Goal: Task Accomplishment & Management: Manage account settings

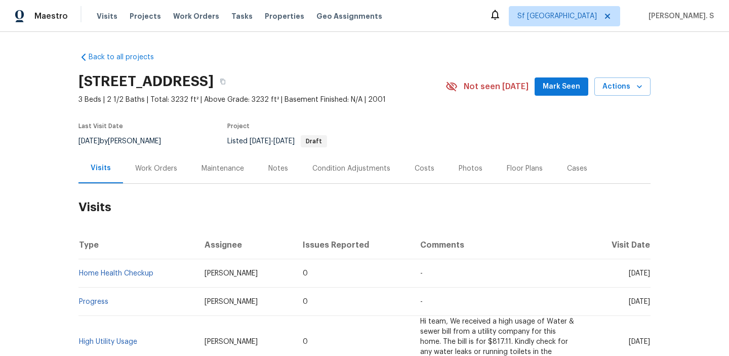
click at [159, 168] on div "Work Orders" at bounding box center [156, 168] width 42 height 10
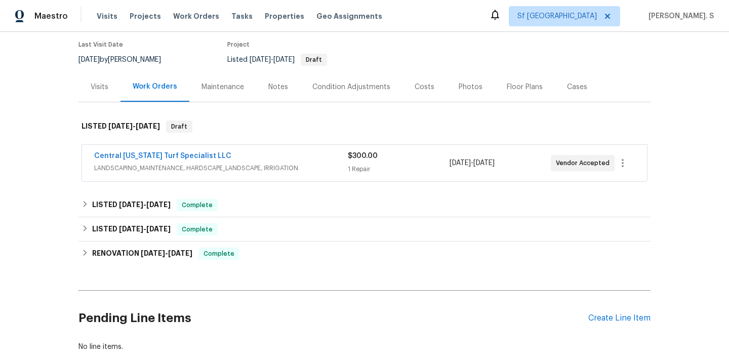
scroll to position [146, 0]
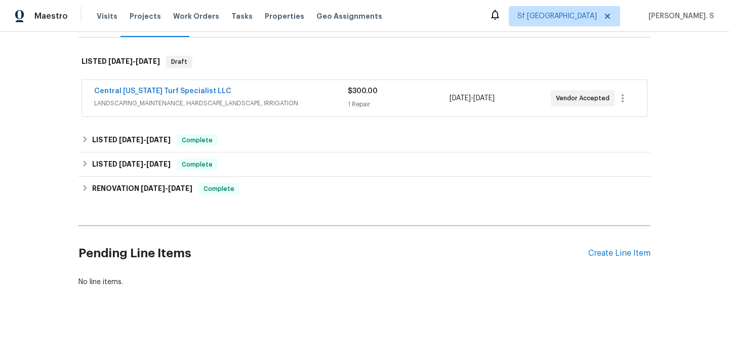
click at [602, 259] on div "Pending Line Items Create Line Item" at bounding box center [364, 253] width 572 height 47
click at [604, 252] on div "Create Line Item" at bounding box center [619, 254] width 62 height 10
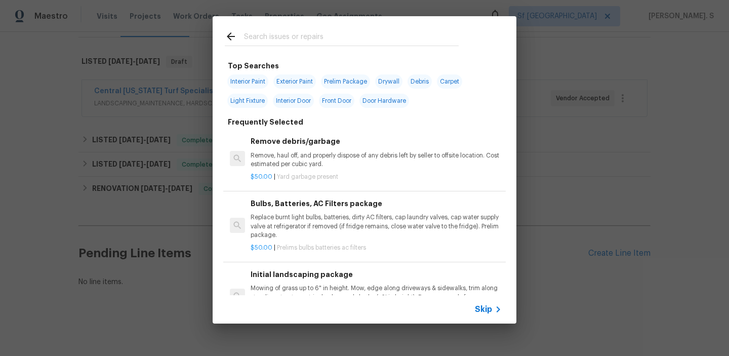
click at [340, 154] on p "Remove, haul off, and properly dispose of any debris left by seller to offsite …" at bounding box center [376, 159] width 251 height 17
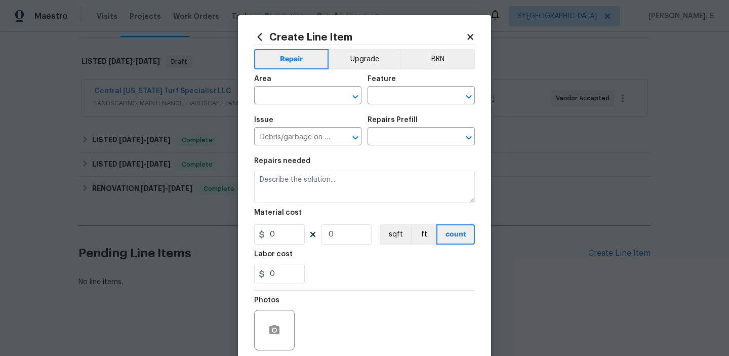
type input "Remove debris/garbage $50.00"
type textarea "Remove, haul off, and properly dispose of any debris left by seller to offsite …"
type input "50"
type input "1"
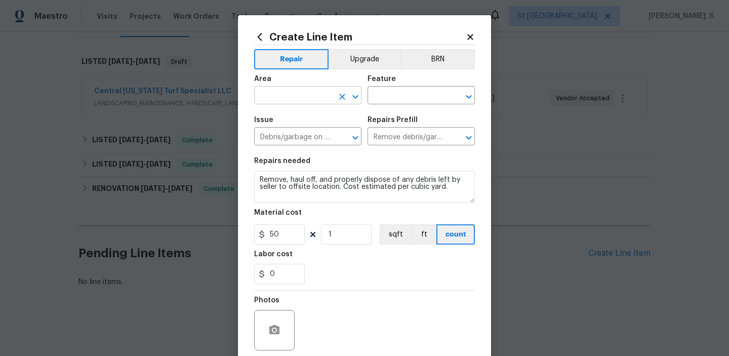
click at [355, 100] on icon "Open" at bounding box center [355, 97] width 12 height 12
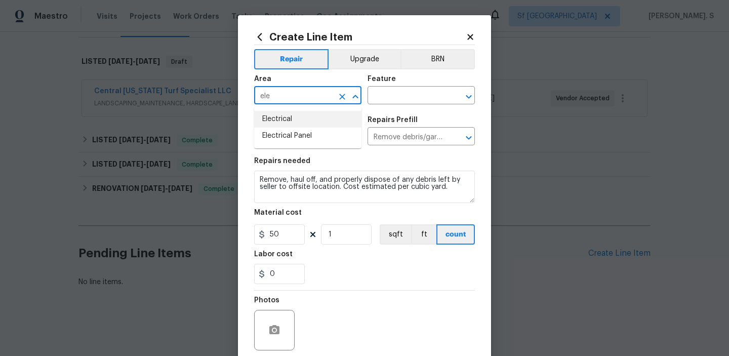
click at [299, 109] on ul "Electrical Electrical Panel" at bounding box center [307, 128] width 107 height 42
click at [299, 116] on li "Electrical" at bounding box center [307, 119] width 107 height 17
click at [475, 98] on button "Open" at bounding box center [469, 97] width 14 height 14
type input "Electrical"
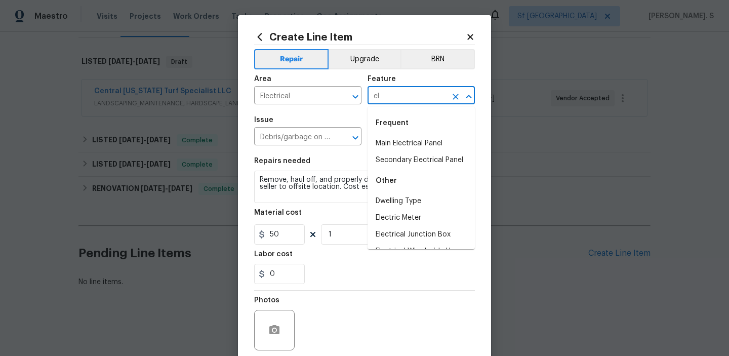
type input "e"
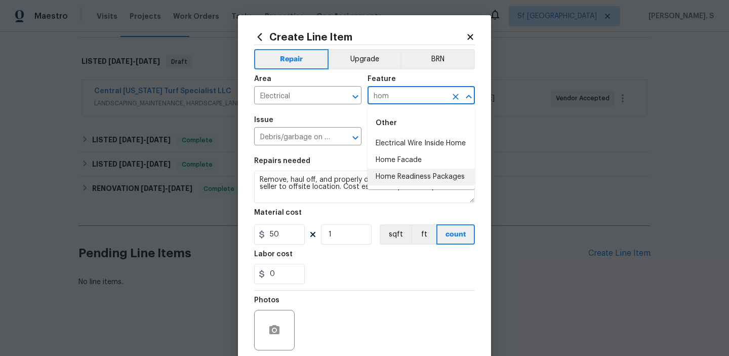
click at [451, 170] on li "Home Readiness Packages" at bounding box center [420, 177] width 107 height 17
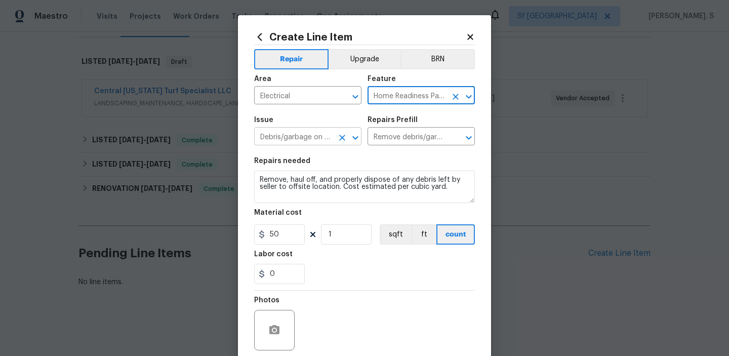
click at [358, 140] on icon "Open" at bounding box center [355, 138] width 12 height 12
type input "Home Readiness Packages"
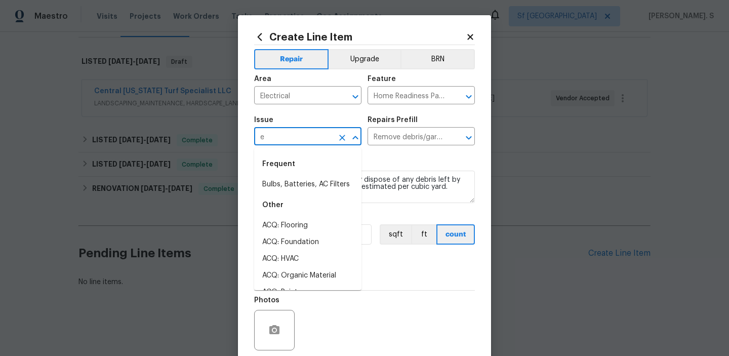
scroll to position [0, 0]
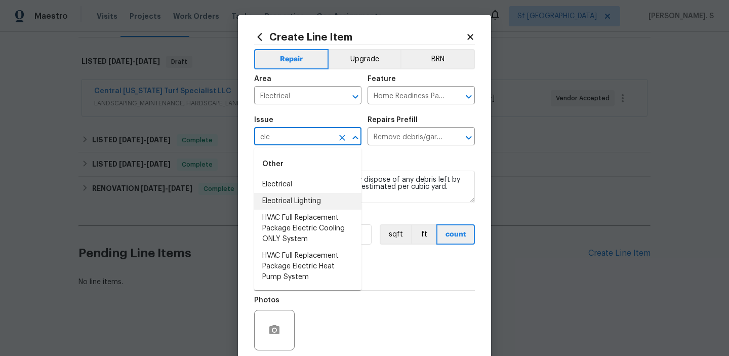
click at [279, 195] on li "Electrical Lighting" at bounding box center [307, 201] width 107 height 17
type input "Electrical Lighting"
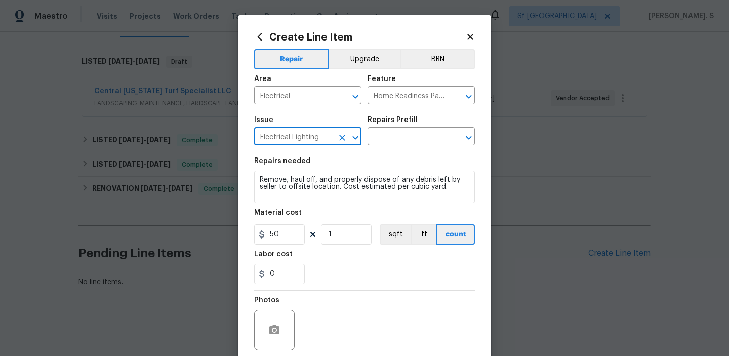
click at [342, 134] on icon "Clear" at bounding box center [342, 138] width 10 height 10
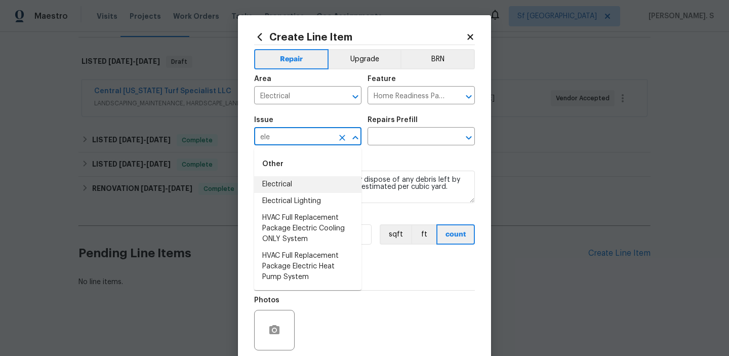
click at [349, 187] on li "Electrical" at bounding box center [307, 184] width 107 height 17
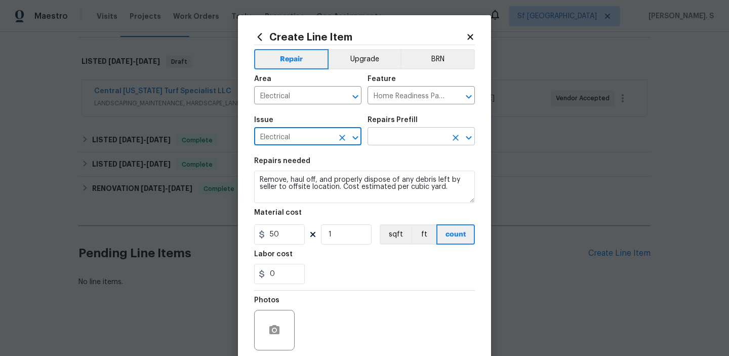
click at [474, 137] on icon "Open" at bounding box center [469, 138] width 12 height 12
type input "Electrical"
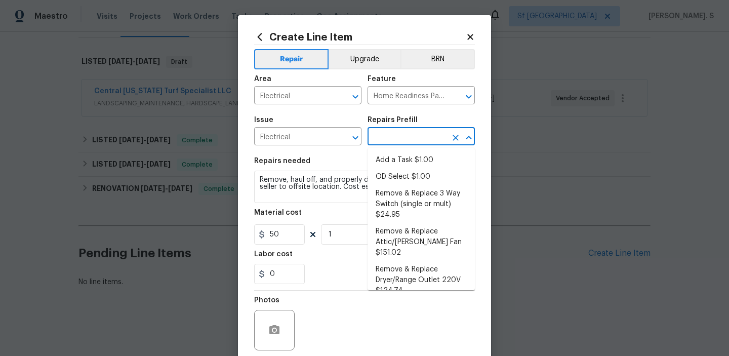
click at [448, 149] on ul "Add a Task $1.00 OD Select $1.00 Remove & Replace 3 Way Switch (single or mult)…" at bounding box center [420, 219] width 107 height 142
click at [444, 153] on li "Add a Task $1.00" at bounding box center [420, 160] width 107 height 17
type input "Add a Task $1.00"
type textarea "HPM to detail"
type input "1"
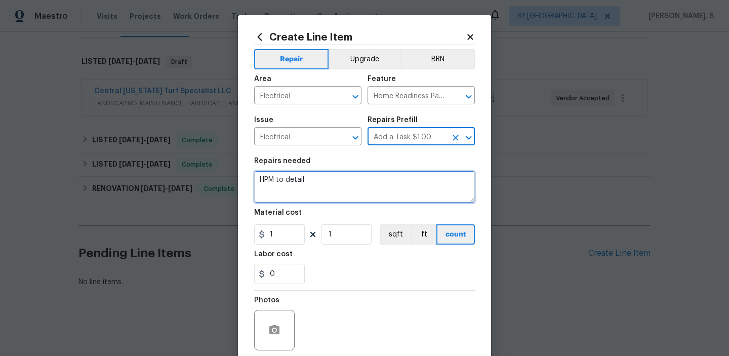
click at [370, 177] on textarea "HPM to detail" at bounding box center [364, 187] width 221 height 32
paste textarea "The property has an unusually high water bill of $628.52, showing usage of over…"
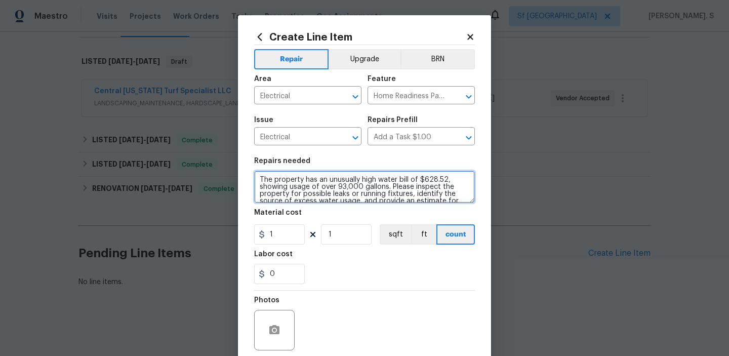
scroll to position [9, 0]
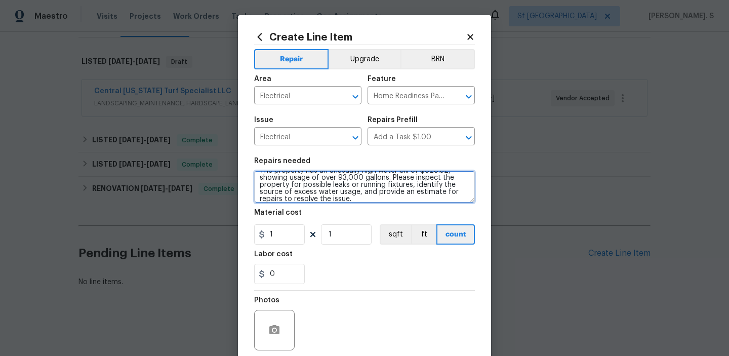
type textarea "The property has an unusually high water bill of $628.52, showing usage of over…"
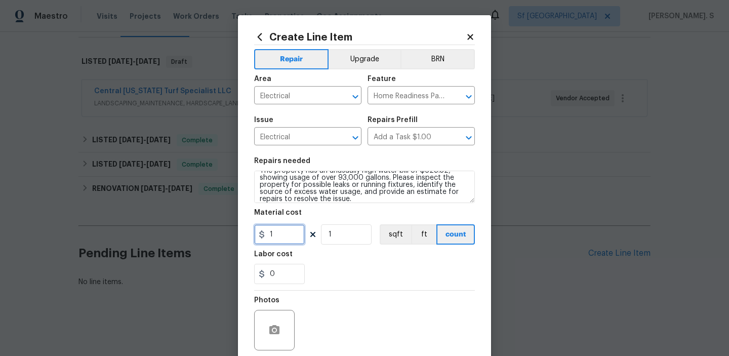
click at [292, 236] on input "1" at bounding box center [279, 234] width 51 height 20
type input "75"
click at [275, 334] on icon "button" at bounding box center [274, 329] width 10 height 9
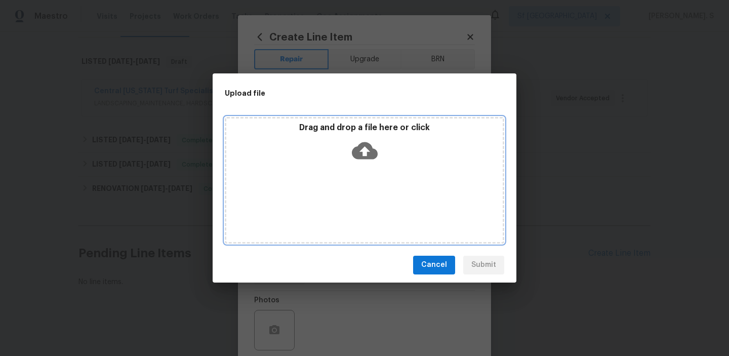
click at [340, 207] on div "Drag and drop a file here or click" at bounding box center [364, 180] width 279 height 127
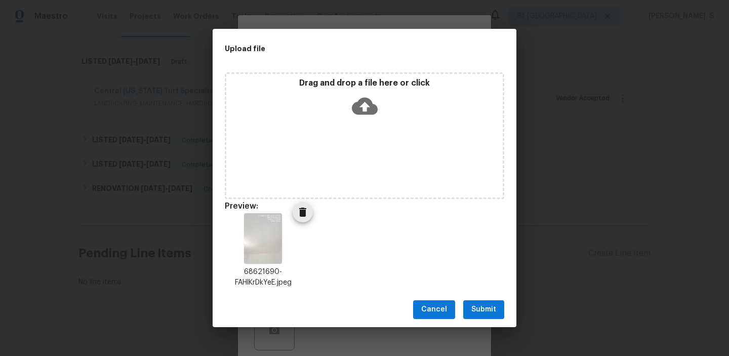
click at [300, 211] on icon "Delete" at bounding box center [302, 212] width 7 height 9
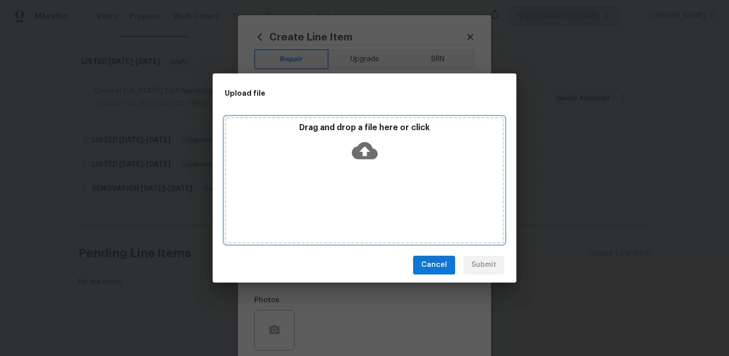
click at [344, 142] on div "Drag and drop a file here or click" at bounding box center [364, 144] width 276 height 44
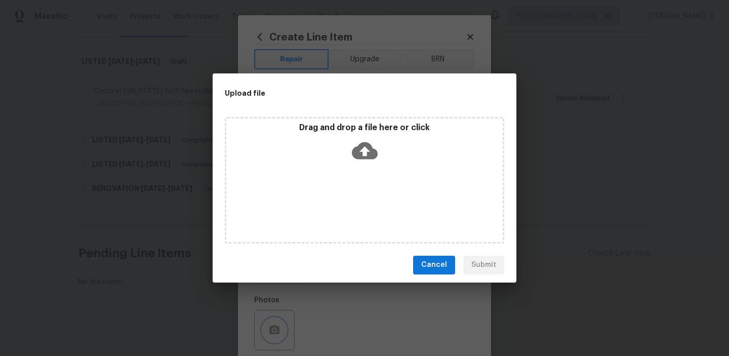
click at [586, 249] on div "Upload file Drag and drop a file here or click Cancel Submit" at bounding box center [364, 178] width 729 height 356
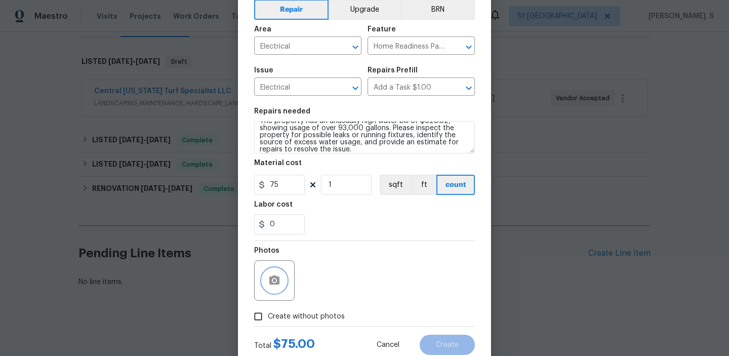
scroll to position [80, 0]
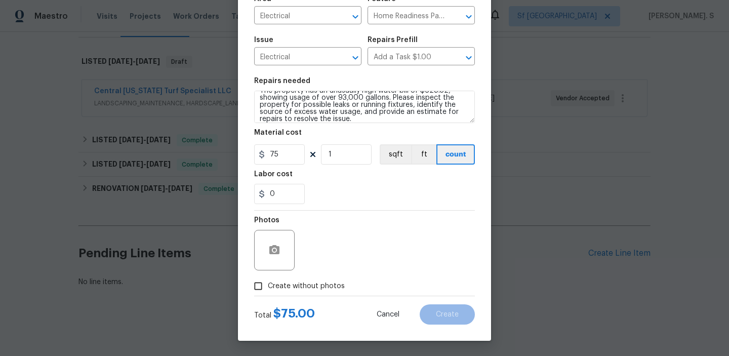
click at [324, 275] on div "Photos" at bounding box center [364, 244] width 221 height 66
click at [312, 286] on span "Create without photos" at bounding box center [306, 286] width 77 height 11
click at [268, 286] on input "Create without photos" at bounding box center [258, 285] width 19 height 19
checkbox input "true"
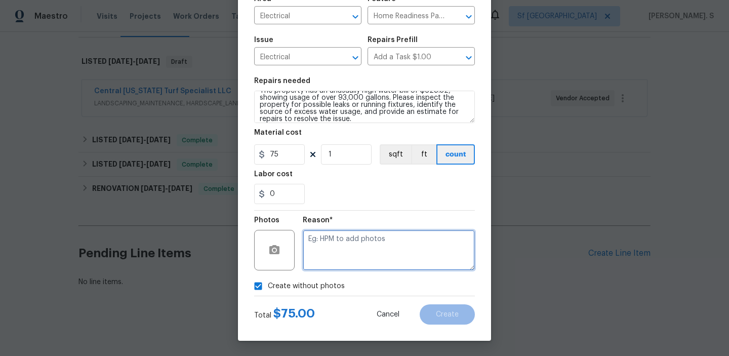
click at [360, 266] on textarea at bounding box center [389, 250] width 172 height 40
type textarea "b"
click at [366, 239] on textarea at bounding box center [389, 250] width 172 height 40
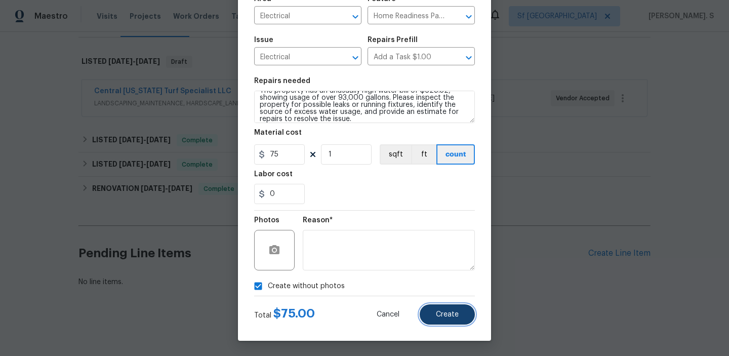
click at [434, 309] on button "Create" at bounding box center [447, 314] width 55 height 20
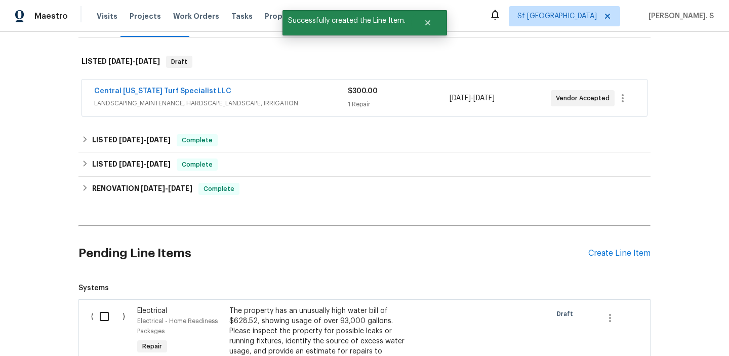
click at [97, 313] on input "checkbox" at bounding box center [108, 316] width 29 height 21
checkbox input "true"
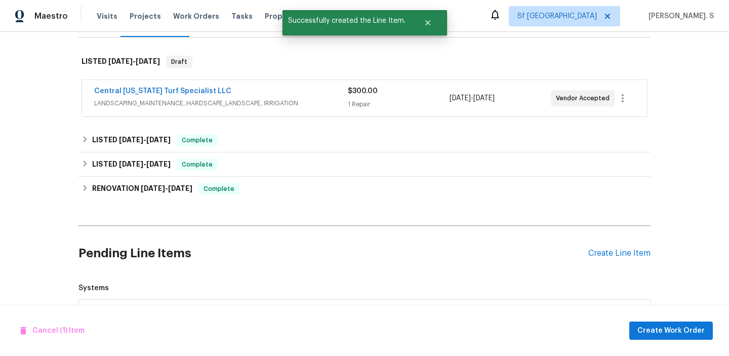
click at [675, 320] on div "Cancel (1) Item Create Work Order" at bounding box center [364, 331] width 729 height 52
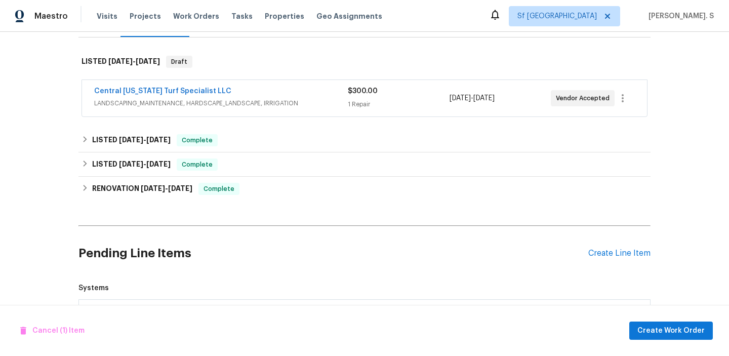
click at [649, 305] on div "Cancel (1) Item Create Work Order" at bounding box center [364, 331] width 729 height 52
click at [665, 323] on button "Create Work Order" at bounding box center [671, 330] width 84 height 19
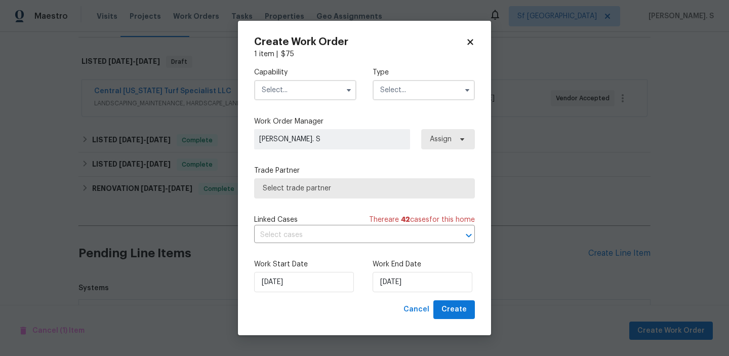
click at [347, 83] on span at bounding box center [348, 90] width 15 height 15
click at [349, 98] on input "text" at bounding box center [305, 90] width 102 height 20
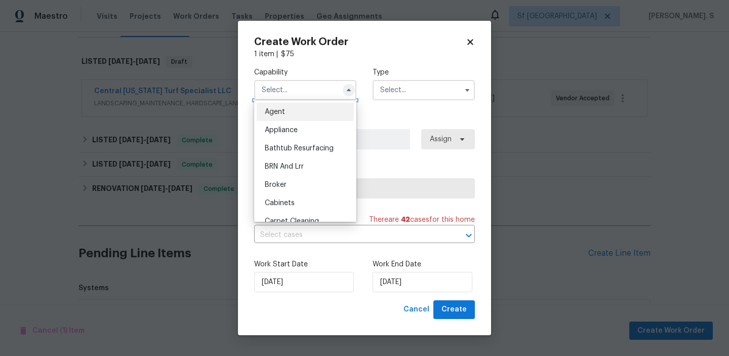
click at [345, 89] on icon "button" at bounding box center [349, 90] width 8 height 8
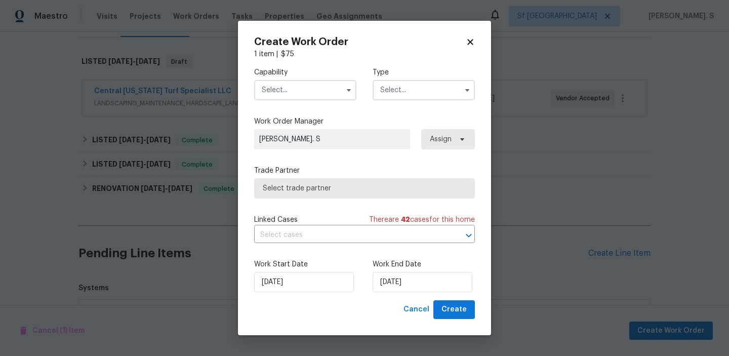
click at [325, 84] on input "text" at bounding box center [305, 90] width 102 height 20
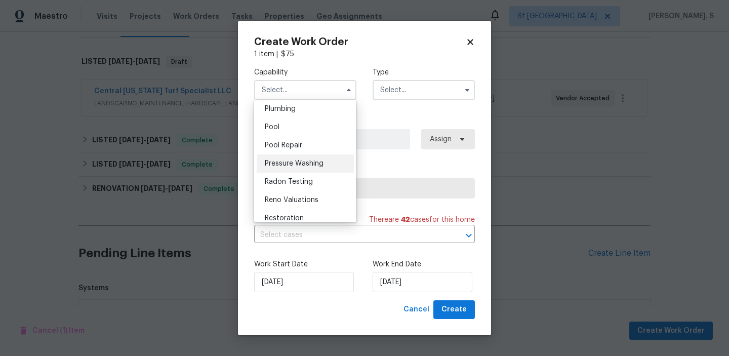
scroll to position [893, 0]
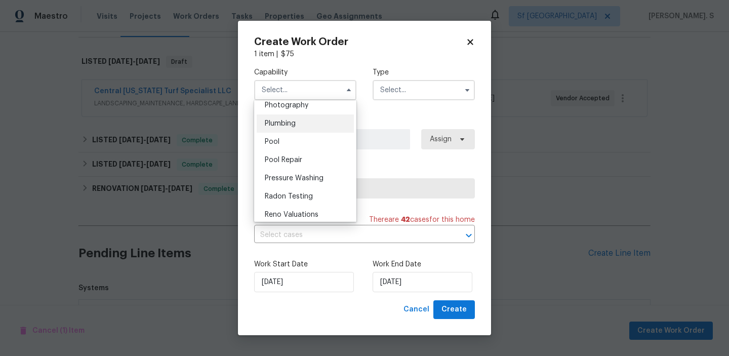
click at [313, 128] on div "Plumbing" at bounding box center [305, 123] width 97 height 18
type input "Plumbing"
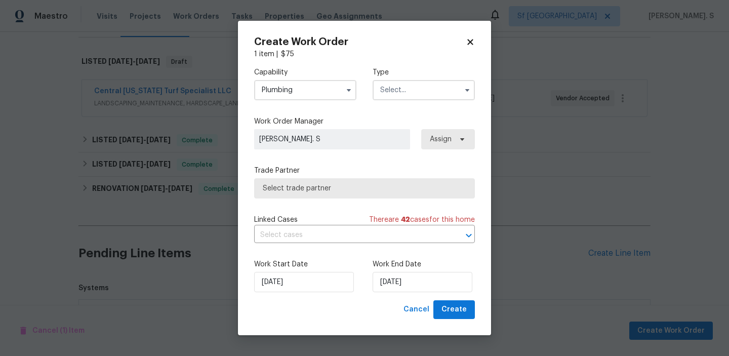
click at [403, 92] on input "text" at bounding box center [424, 90] width 102 height 20
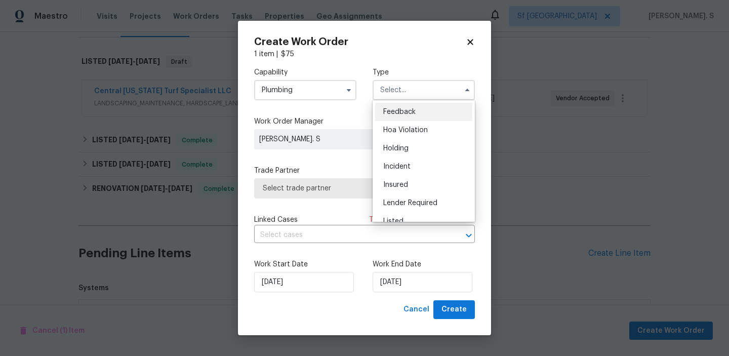
click at [404, 107] on div "Feedback" at bounding box center [423, 112] width 97 height 18
type input "Feedback"
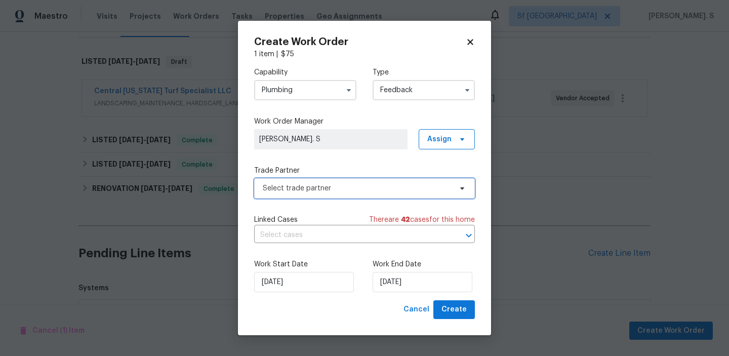
click at [359, 180] on span "Select trade partner" at bounding box center [364, 188] width 221 height 20
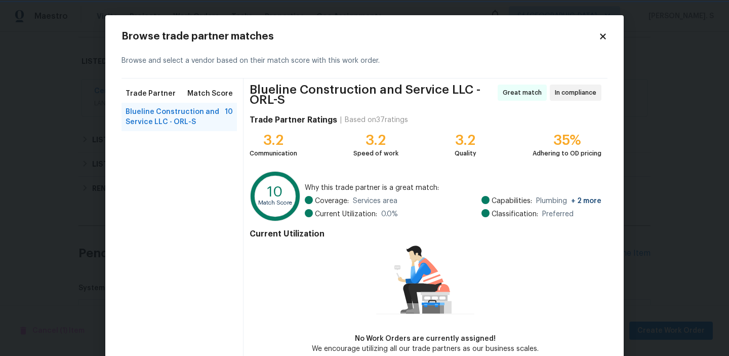
scroll to position [53, 0]
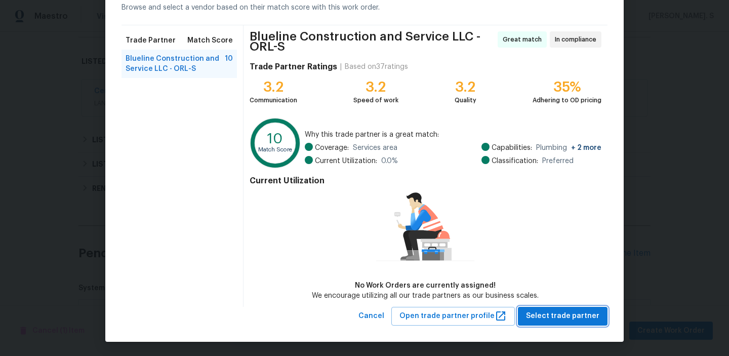
click at [575, 318] on span "Select trade partner" at bounding box center [562, 316] width 73 height 13
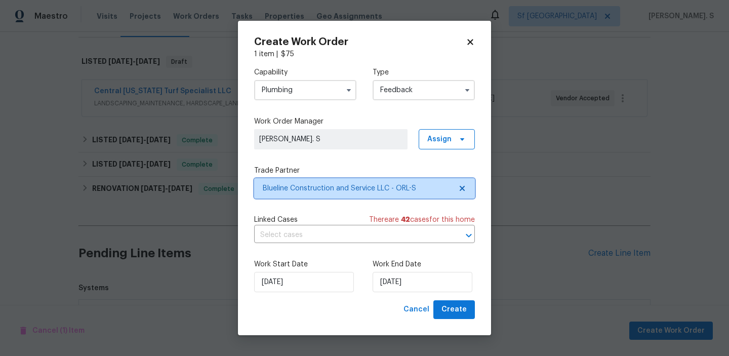
scroll to position [0, 0]
click at [333, 233] on input "text" at bounding box center [350, 235] width 192 height 16
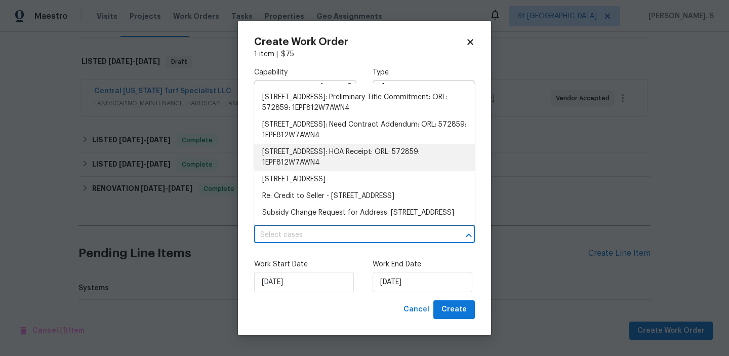
scroll to position [993, 0]
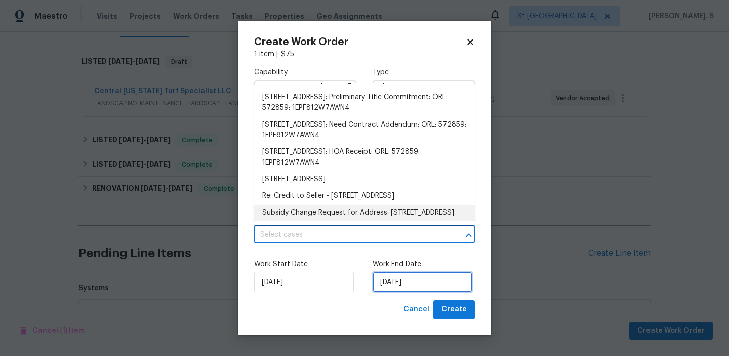
click at [378, 290] on input "[DATE]" at bounding box center [423, 282] width 100 height 20
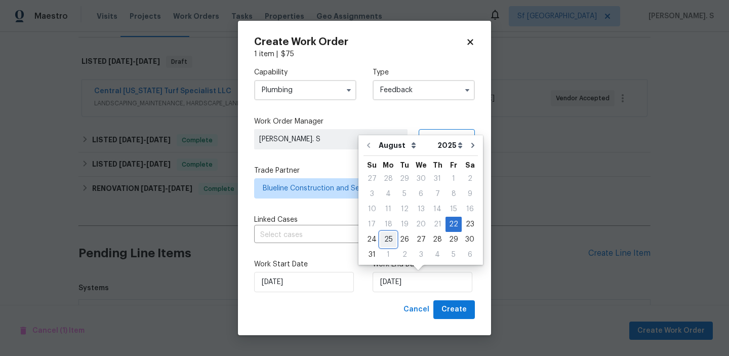
click at [386, 237] on div "25" at bounding box center [388, 239] width 16 height 14
type input "[DATE]"
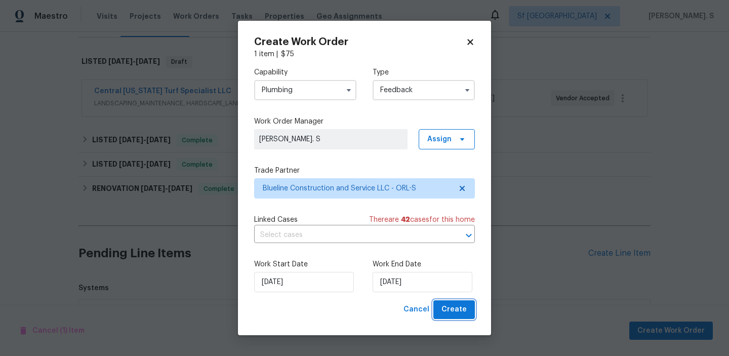
click at [441, 311] on button "Create" at bounding box center [454, 309] width 42 height 19
checkbox input "false"
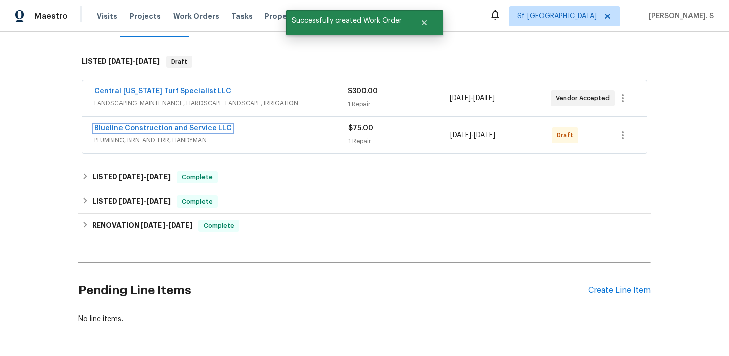
click at [140, 129] on link "Blueline Construction and Service LLC" at bounding box center [163, 128] width 138 height 7
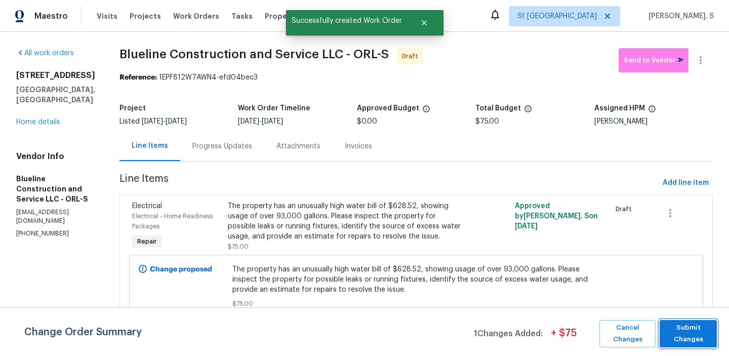
click at [694, 331] on span "Submit Changes" at bounding box center [688, 333] width 47 height 23
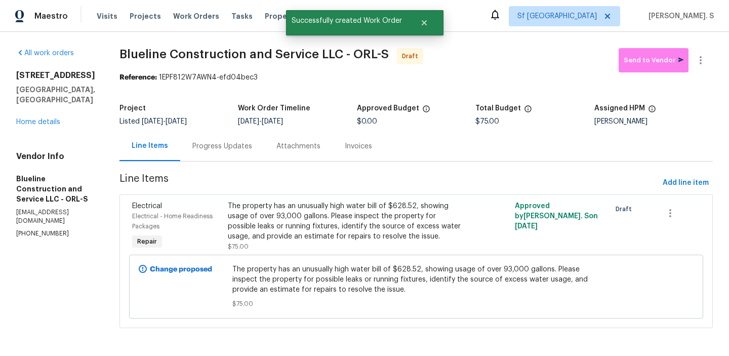
click at [252, 150] on div "Progress Updates" at bounding box center [222, 146] width 60 height 10
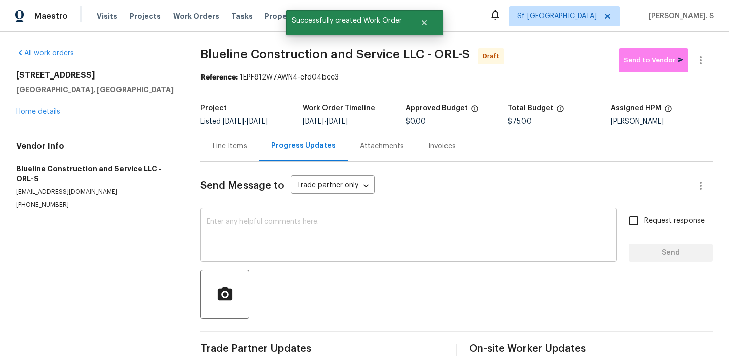
click at [283, 229] on textarea at bounding box center [409, 235] width 404 height 35
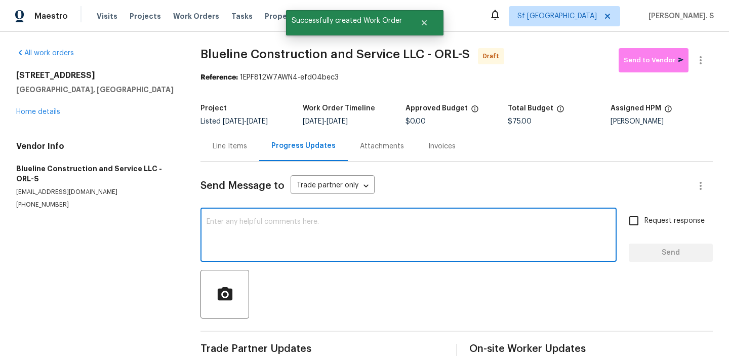
paste textarea "Hi, this is Glory with Opendoor. I’m confirming you received the WO for the pro…"
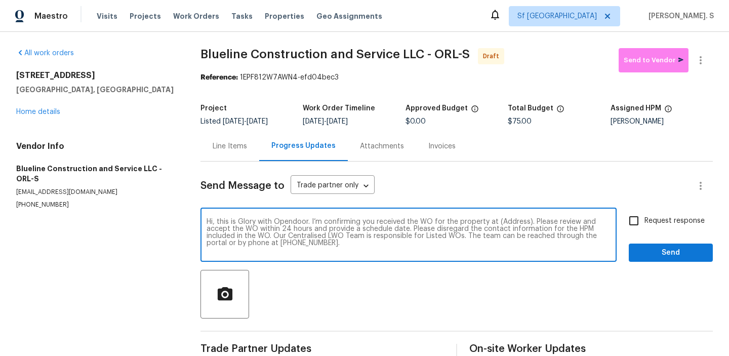
click at [511, 218] on div "Hi, this is Glory with Opendoor. I’m confirming you received the WO for the pro…" at bounding box center [408, 236] width 416 height 52
click at [511, 221] on textarea "Hi, this is Glory with Opendoor. I’m confirming you received the WO for the pro…" at bounding box center [409, 235] width 404 height 35
paste textarea "4801 Summerbridge Cir, Leesburg, FL 34748"
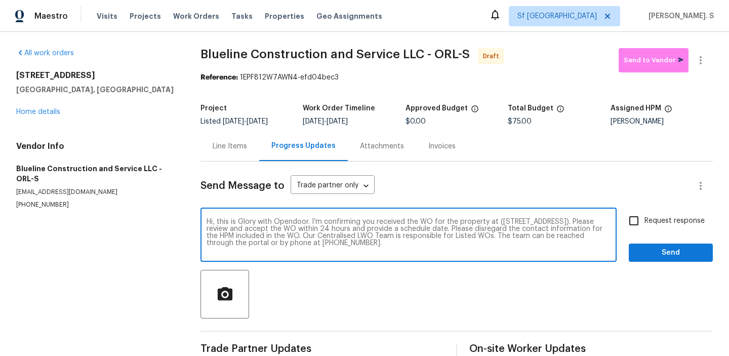
type textarea "Hi, this is Glory with Opendoor. I’m confirming you received the WO for the pro…"
click at [697, 62] on icon "button" at bounding box center [700, 60] width 12 height 12
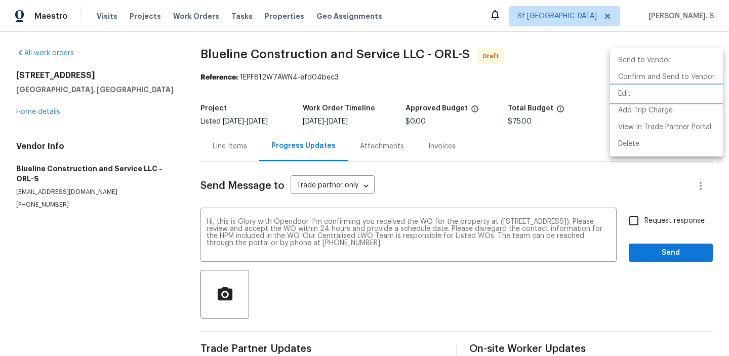
click at [634, 94] on li "Edit" at bounding box center [666, 94] width 113 height 17
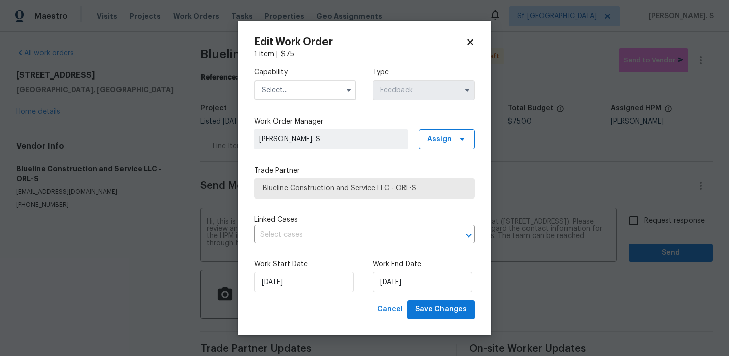
click at [338, 88] on input "text" at bounding box center [305, 90] width 102 height 20
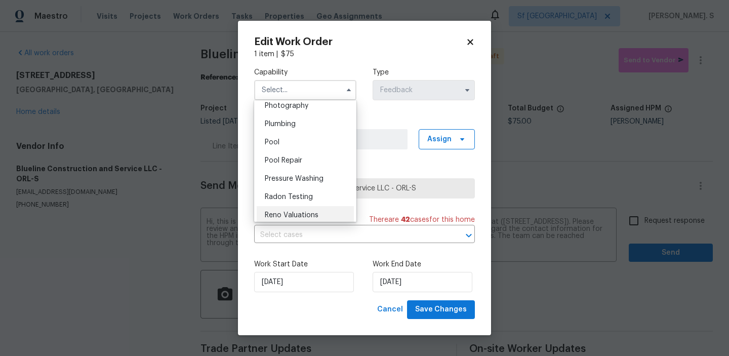
scroll to position [877, 0]
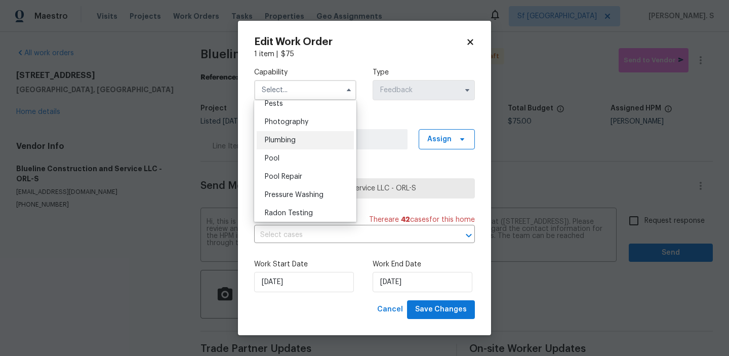
click at [309, 147] on div "Plumbing" at bounding box center [305, 140] width 97 height 18
type input "Plumbing"
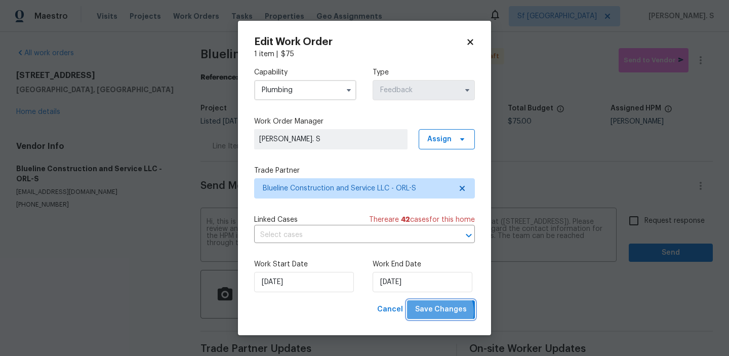
click at [440, 312] on span "Save Changes" at bounding box center [441, 309] width 52 height 13
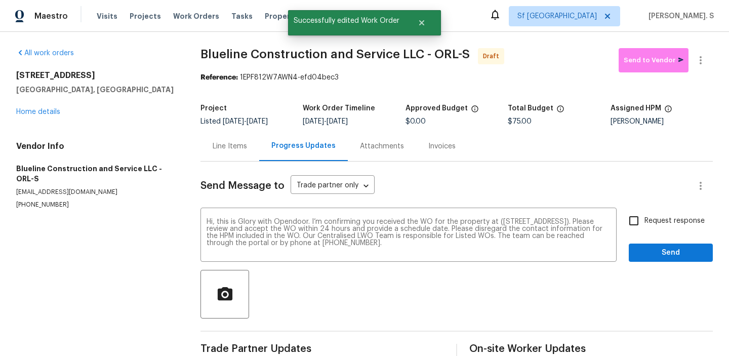
click at [647, 223] on span "Request response" at bounding box center [674, 221] width 60 height 11
click at [644, 223] on input "Request response" at bounding box center [633, 220] width 21 height 21
checkbox input "true"
click at [650, 239] on div "Request response Send" at bounding box center [671, 236] width 84 height 52
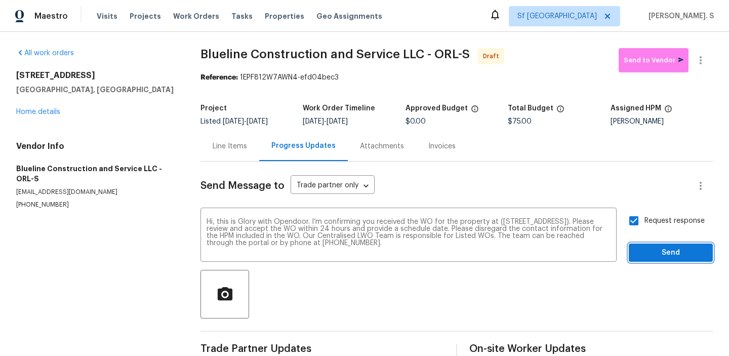
click at [651, 244] on button "Send" at bounding box center [671, 252] width 84 height 19
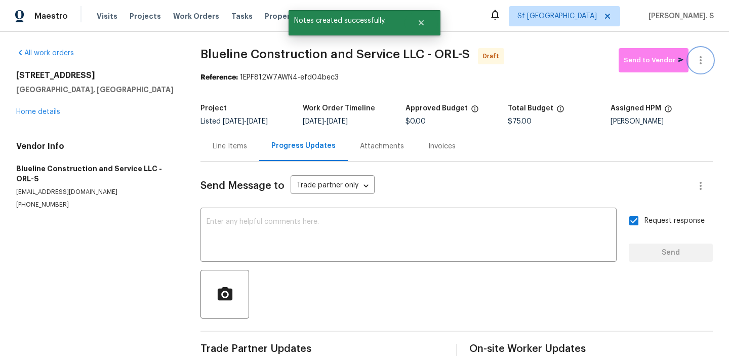
click at [705, 63] on icon "button" at bounding box center [700, 60] width 12 height 12
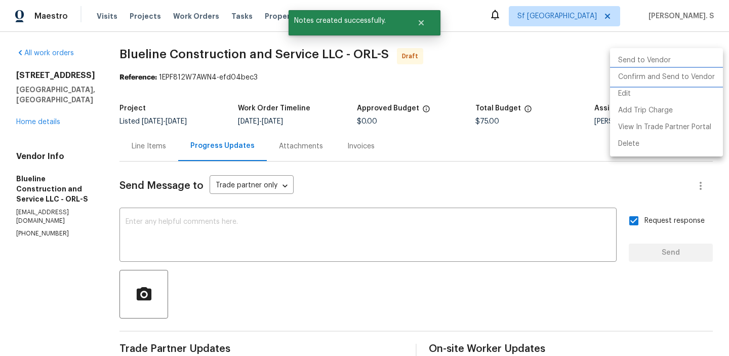
click at [671, 74] on li "Confirm and Send to Vendor" at bounding box center [666, 77] width 113 height 17
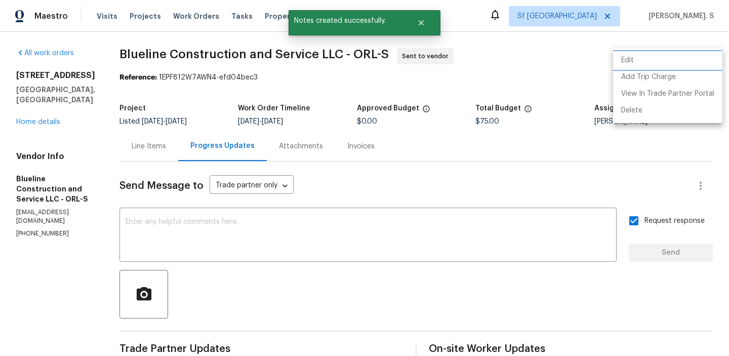
click at [668, 59] on li "Edit" at bounding box center [667, 60] width 109 height 17
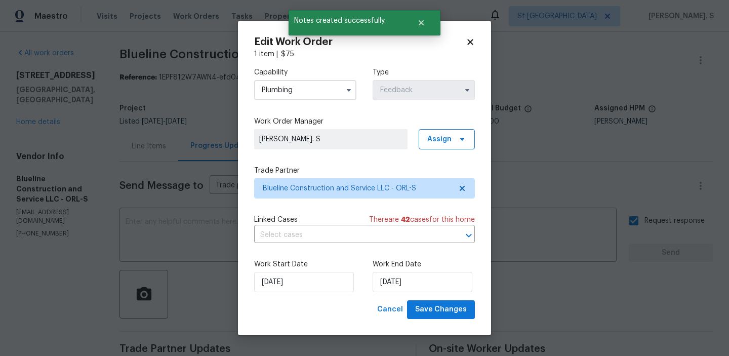
click at [445, 297] on div "Work Start Date 8/22/2025 Work End Date 8/25/2025" at bounding box center [364, 275] width 221 height 49
click at [446, 307] on span "Save Changes" at bounding box center [441, 309] width 52 height 13
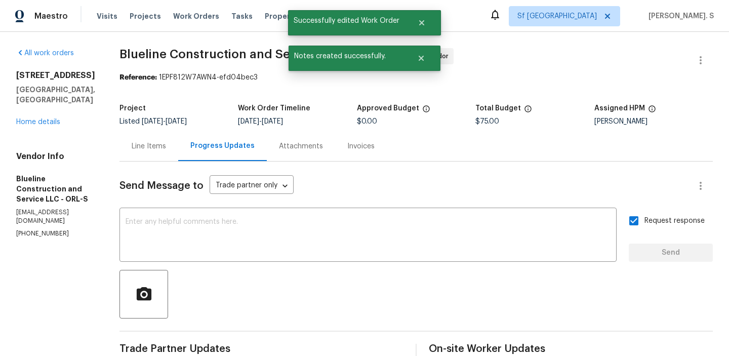
click at [228, 54] on span "Blueline Construction and Service LLC - ORL-S" at bounding box center [253, 54] width 269 height 12
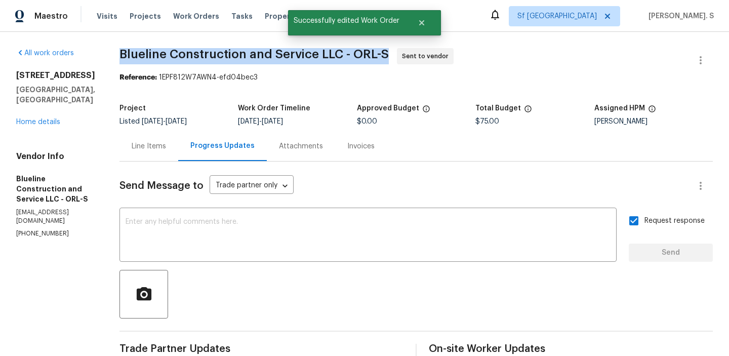
copy span "Blueline Construction and Service LLC - ORL-S"
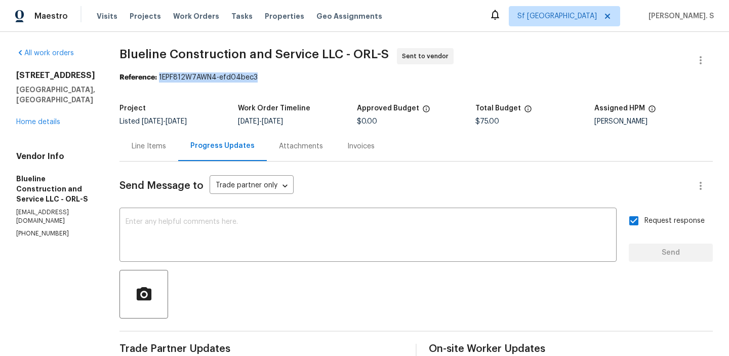
drag, startPoint x: 179, startPoint y: 76, endPoint x: 383, endPoint y: 76, distance: 204.5
click at [385, 76] on div "Reference: 1EPF812W7AWN4-efd04bec3" at bounding box center [415, 77] width 593 height 10
copy div "1EPF812W7AWN4-efd04bec3"
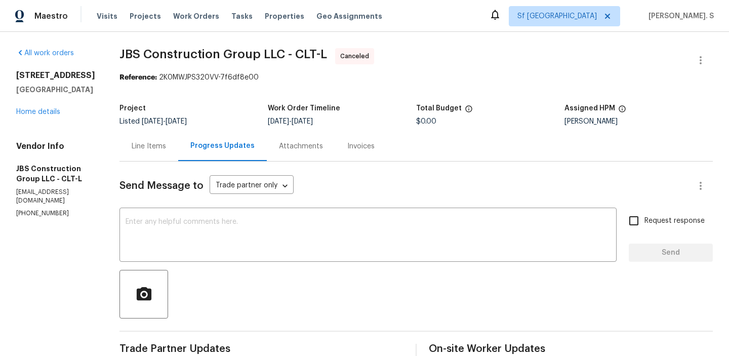
click at [327, 52] on span "JBS Construction Group LLC - CLT-L" at bounding box center [223, 54] width 208 height 12
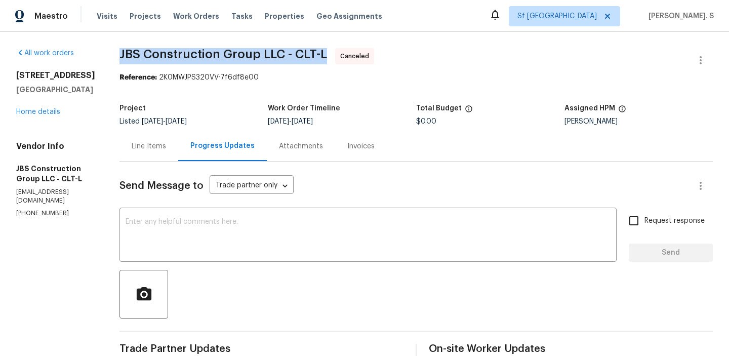
click at [327, 52] on span "JBS Construction Group LLC - CLT-L" at bounding box center [223, 54] width 208 height 12
copy span "JBS Construction Group LLC - CLT-L"
click at [394, 276] on div at bounding box center [415, 294] width 593 height 49
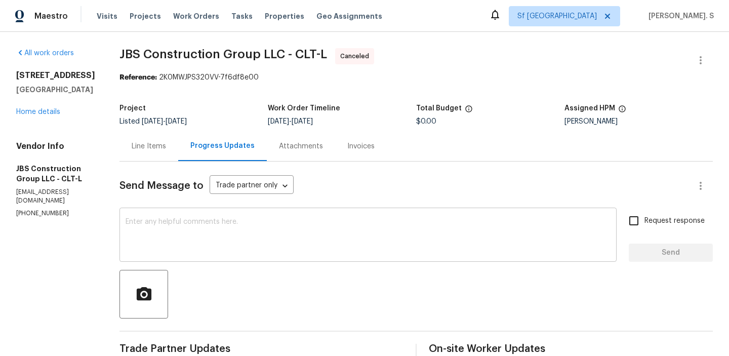
click at [390, 245] on textarea at bounding box center [368, 235] width 485 height 35
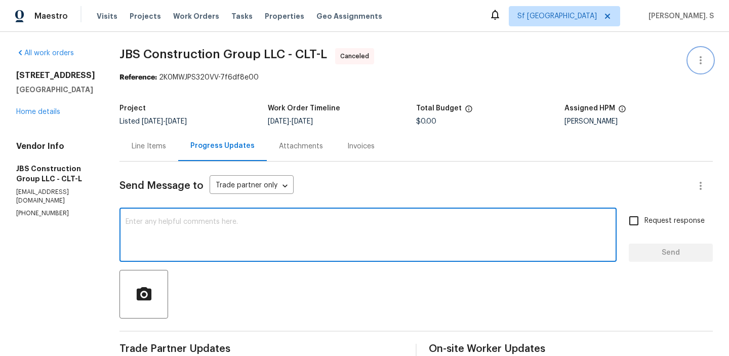
click at [691, 58] on button "button" at bounding box center [700, 60] width 24 height 24
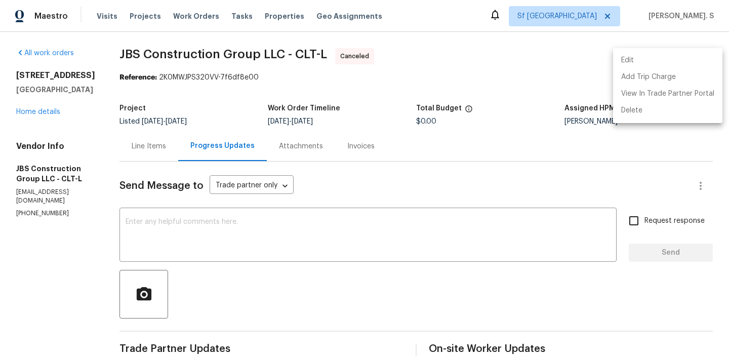
click at [646, 59] on li "Edit" at bounding box center [667, 60] width 109 height 17
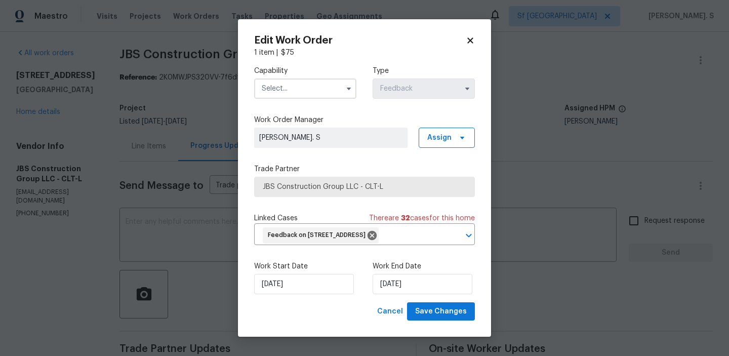
click at [310, 88] on input "text" at bounding box center [305, 88] width 102 height 20
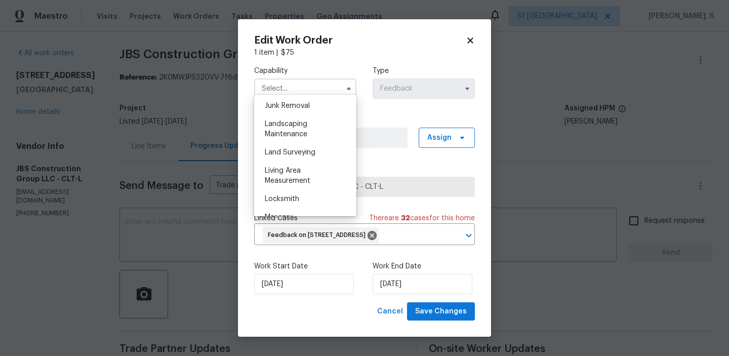
scroll to position [649, 0]
click at [302, 134] on span "Landscaping Maintenance" at bounding box center [286, 128] width 43 height 17
type input "Landscaping Maintenance"
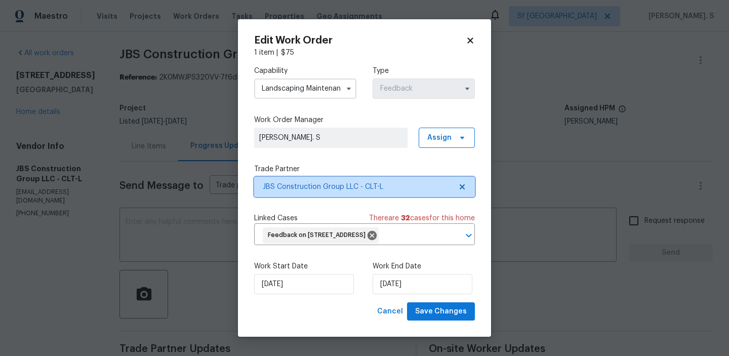
click at [462, 184] on icon at bounding box center [462, 186] width 5 height 5
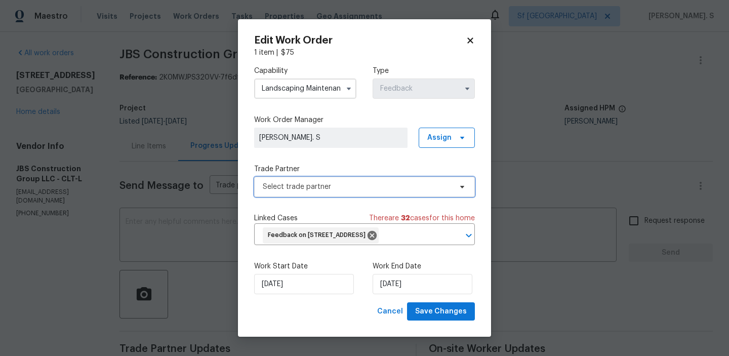
click at [462, 186] on icon at bounding box center [462, 187] width 4 height 3
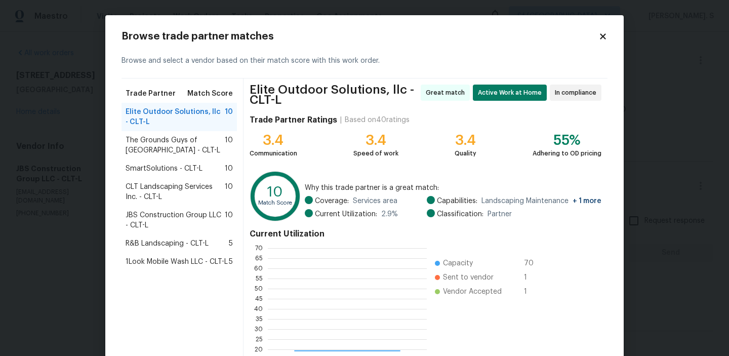
scroll to position [142, 159]
click at [191, 172] on span "SmartSolutions - CLT-L" at bounding box center [164, 168] width 77 height 10
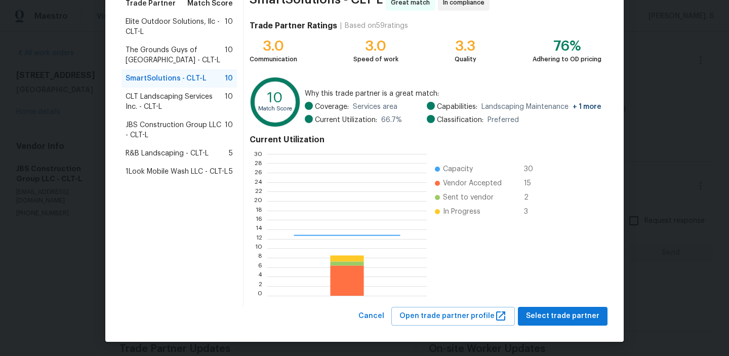
scroll to position [1, 1]
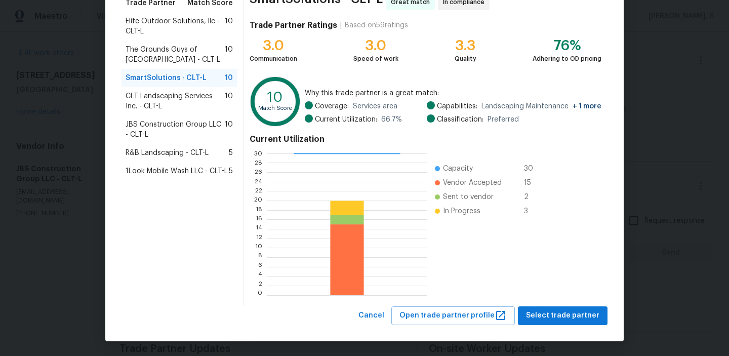
click at [175, 22] on span "Elite Outdoor Solutions, llc - CLT-L" at bounding box center [175, 26] width 99 height 20
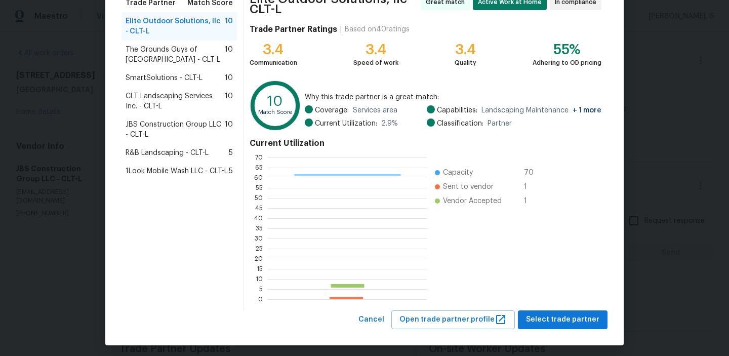
scroll to position [95, 0]
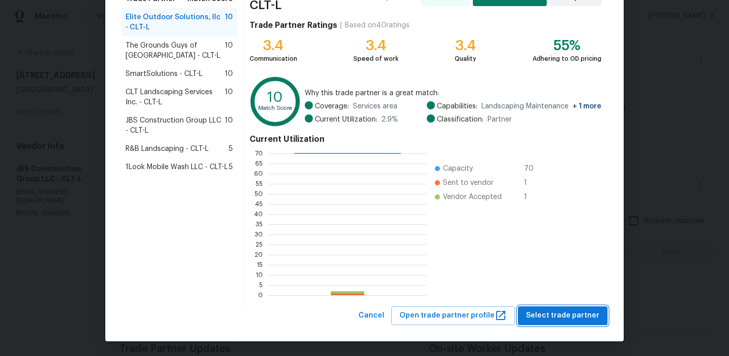
click at [546, 315] on span "Select trade partner" at bounding box center [562, 315] width 73 height 13
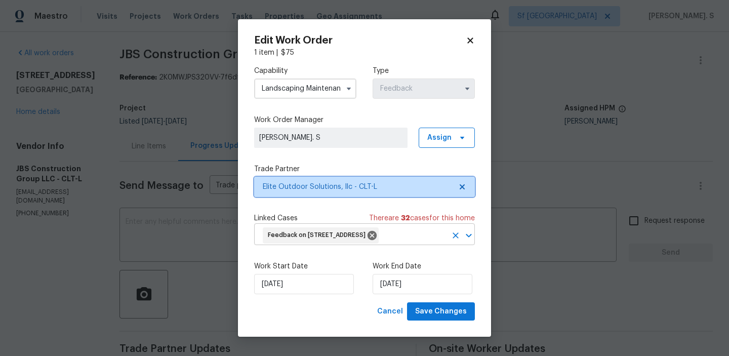
scroll to position [0, 0]
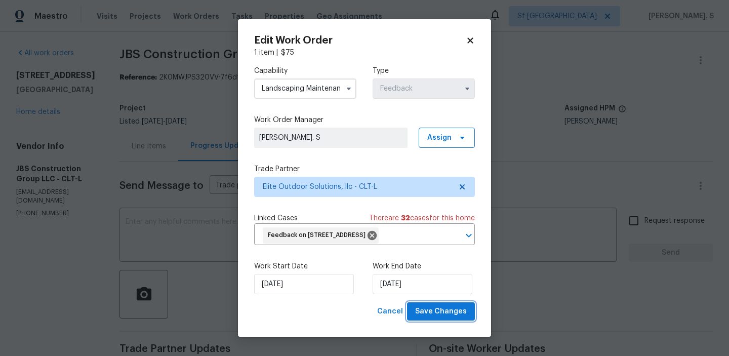
click at [428, 317] on span "Save Changes" at bounding box center [441, 311] width 52 height 13
click at [49, 100] on body "Maestro Visits Projects Work Orders Tasks Properties Geo Assignments Sf Bay Are…" at bounding box center [364, 178] width 729 height 356
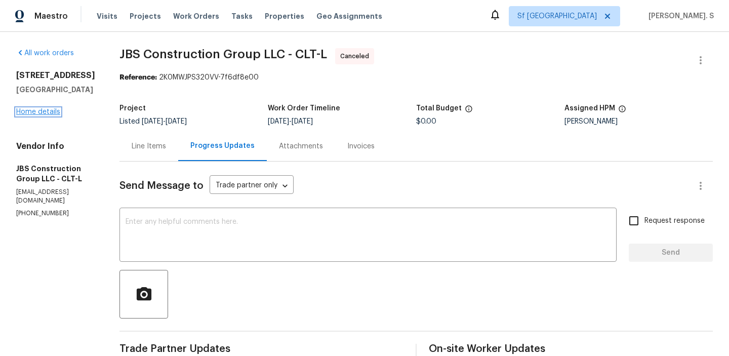
click at [51, 111] on link "Home details" at bounding box center [38, 111] width 44 height 7
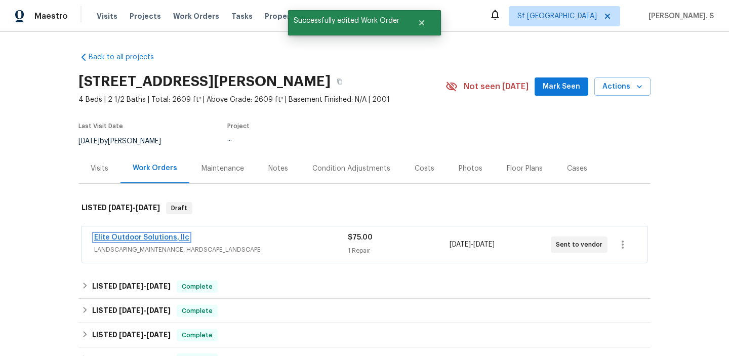
click at [129, 236] on link "Elite Outdoor Solutions, llc" at bounding box center [141, 237] width 95 height 7
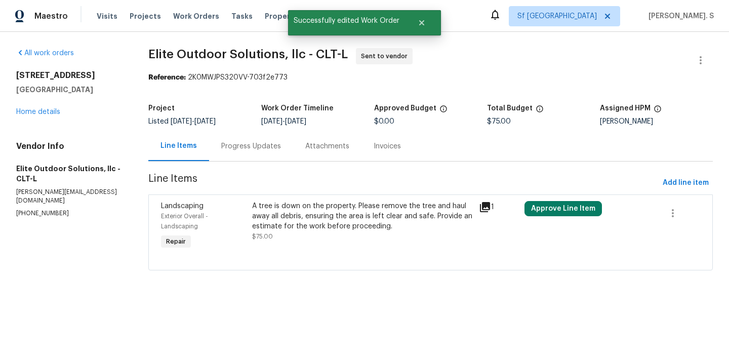
click at [329, 246] on div "A tree is down on the property. Please remove the tree and haul away all debris…" at bounding box center [362, 226] width 227 height 57
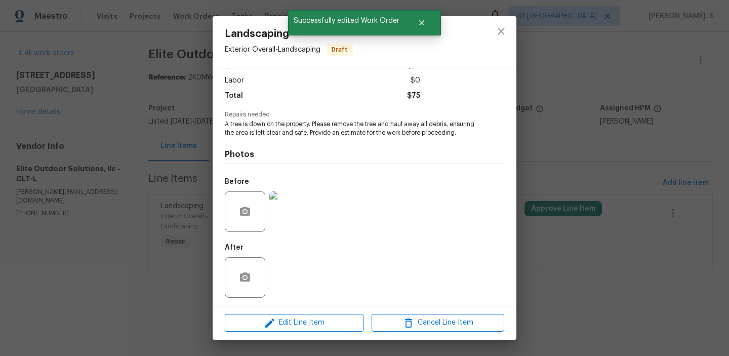
scroll to position [74, 0]
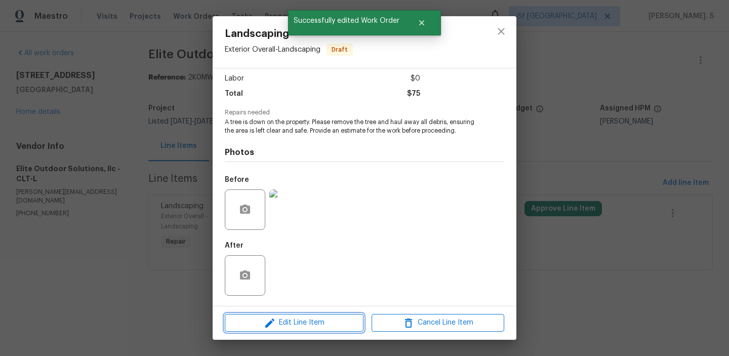
click at [308, 318] on span "Edit Line Item" at bounding box center [294, 322] width 133 height 13
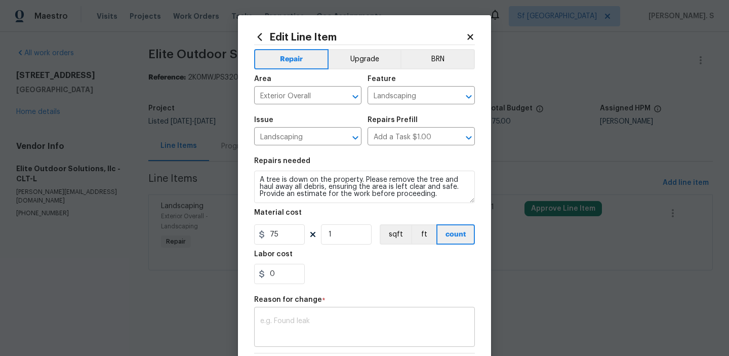
click at [296, 331] on textarea at bounding box center [364, 327] width 209 height 21
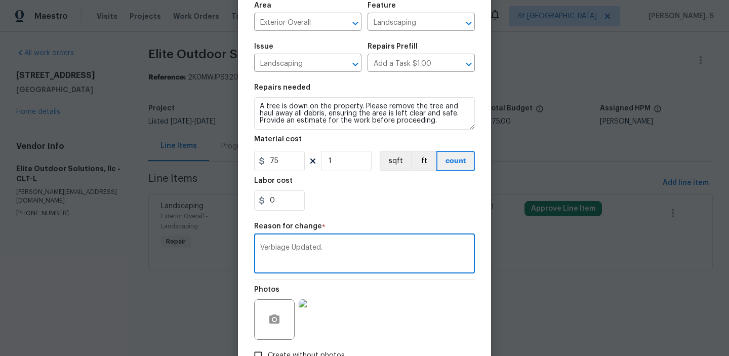
scroll to position [143, 0]
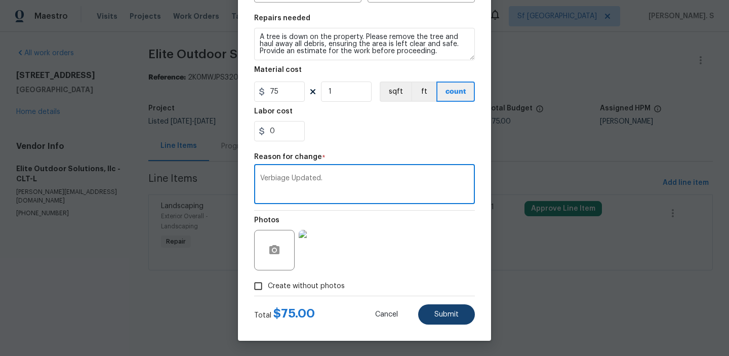
type textarea "Verbiage Updated."
click at [427, 312] on button "Submit" at bounding box center [446, 314] width 57 height 20
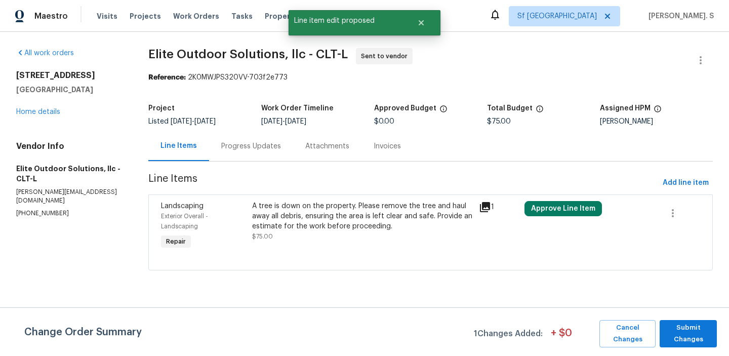
scroll to position [0, 0]
click at [705, 324] on span "Submit Changes" at bounding box center [688, 333] width 47 height 23
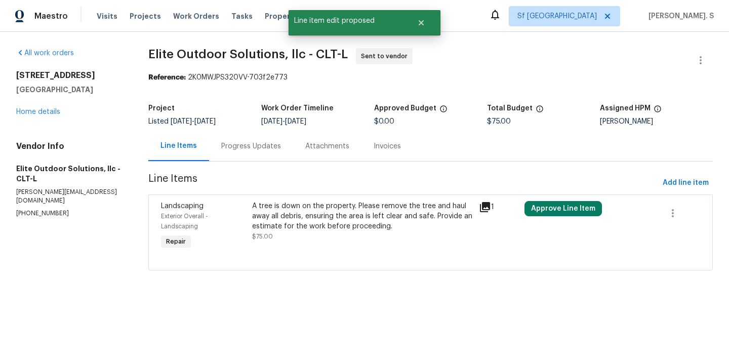
click at [246, 160] on div "Progress Updates" at bounding box center [251, 146] width 84 height 30
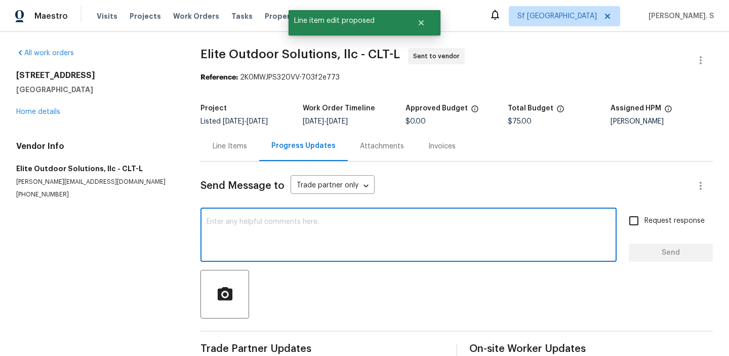
click at [263, 248] on textarea at bounding box center [409, 235] width 404 height 35
paste textarea "Hi, this is Glory with Opendoor. I’m confirming you received the WO for the pro…"
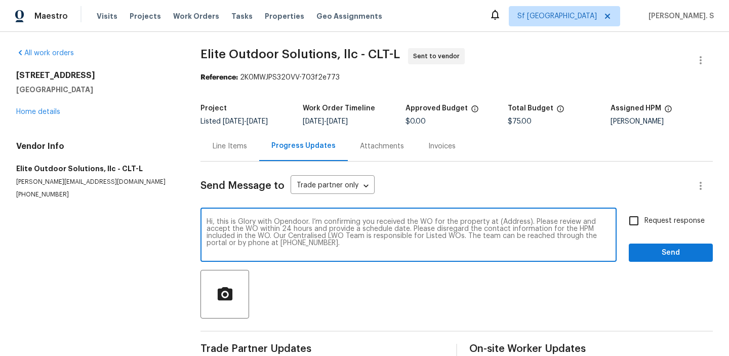
click at [505, 223] on textarea "Hi, this is Glory with Opendoor. I’m confirming you received the WO for the pro…" at bounding box center [409, 235] width 404 height 35
paste textarea "[STREET_ADDRESS][PERSON_NAME]"
type textarea "Hi, this is Glory with Opendoor. I’m confirming you received the WO for the pro…"
click at [676, 209] on div "Send Message to Trade partner only Trade partner only ​ Hi, this is Glory with …" at bounding box center [456, 260] width 512 height 198
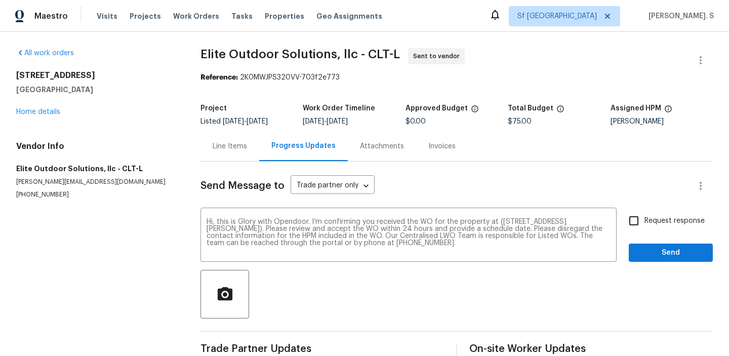
click at [668, 221] on span "Request response" at bounding box center [674, 221] width 60 height 11
click at [644, 221] on input "Request response" at bounding box center [633, 220] width 21 height 21
checkbox input "true"
click at [657, 247] on span "Send" at bounding box center [671, 252] width 68 height 13
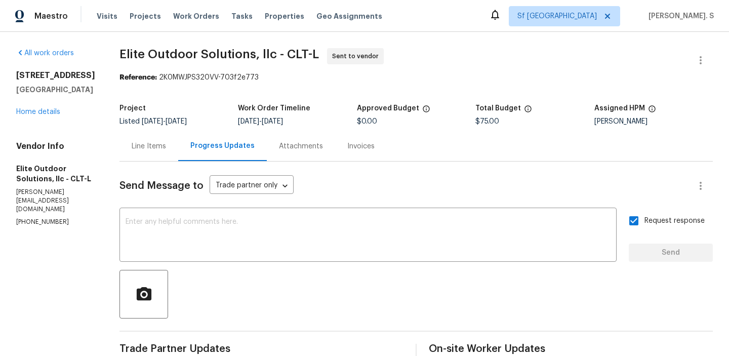
click at [261, 60] on span "Elite Outdoor Solutions, llc - CLT-L" at bounding box center [218, 54] width 199 height 12
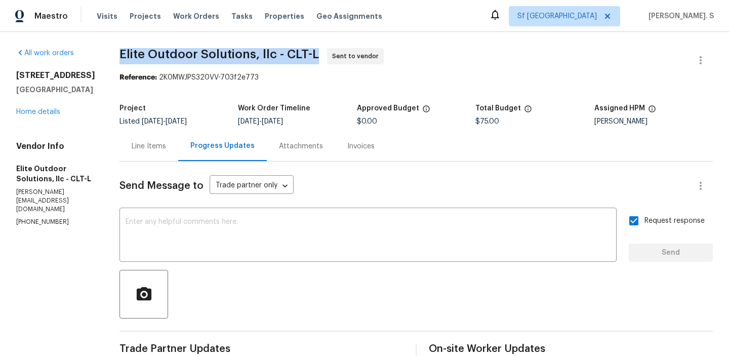
copy span "Elite Outdoor Solutions, llc - CLT-L"
